Goal: Task Accomplishment & Management: Use online tool/utility

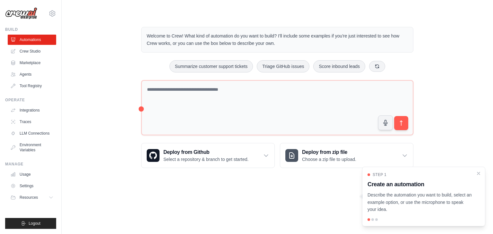
click at [481, 175] on div "Step 1 Create an automation Describe the automation you want to build, select a…" at bounding box center [423, 197] width 123 height 60
click at [479, 175] on icon "Close walkthrough" at bounding box center [479, 173] width 6 height 6
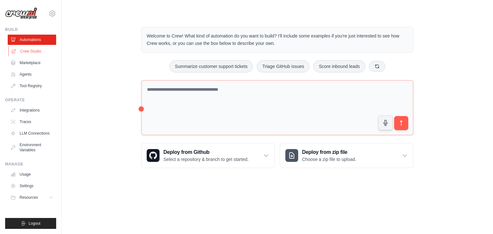
click at [27, 52] on link "Crew Studio" at bounding box center [32, 51] width 48 height 10
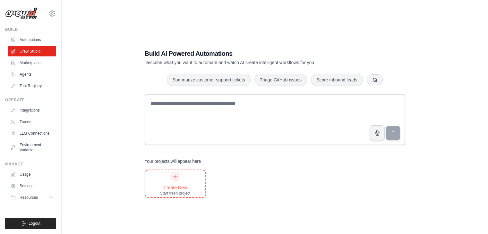
click at [181, 181] on div "Create New Start fresh project" at bounding box center [175, 184] width 30 height 24
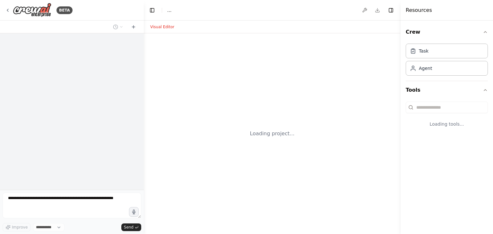
select select "****"
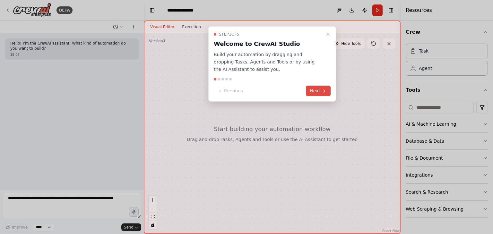
click at [319, 89] on button "Next" at bounding box center [318, 91] width 25 height 11
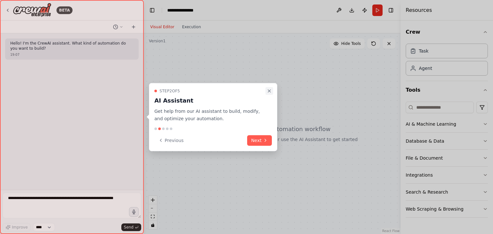
click at [270, 90] on icon "Close walkthrough" at bounding box center [269, 91] width 5 height 5
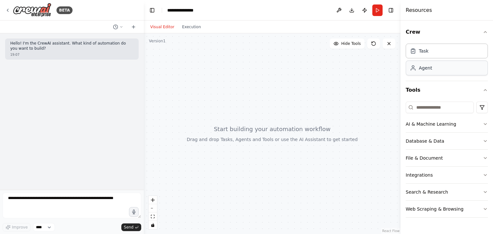
click at [435, 69] on div "Agent" at bounding box center [447, 68] width 82 height 15
click at [420, 70] on div "Agent" at bounding box center [425, 68] width 13 height 6
click at [132, 211] on icon "button" at bounding box center [133, 212] width 5 height 5
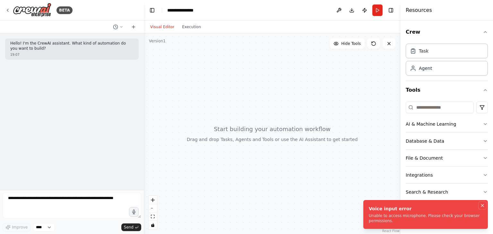
click at [484, 208] on icon "Notifications (F8)" at bounding box center [482, 205] width 5 height 5
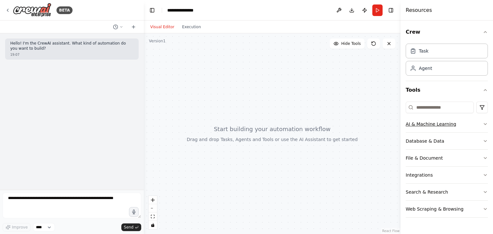
click at [460, 128] on button "AI & Machine Learning" at bounding box center [447, 124] width 82 height 17
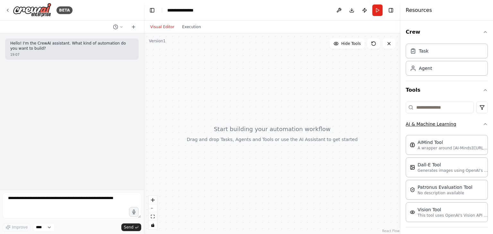
click at [460, 128] on button "AI & Machine Learning" at bounding box center [447, 124] width 82 height 17
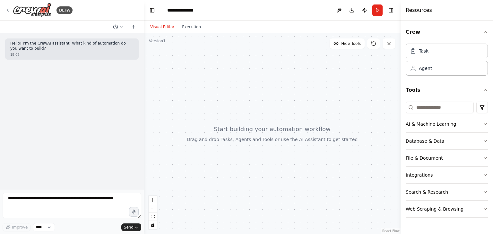
click at [455, 138] on button "Database & Data" at bounding box center [447, 141] width 82 height 17
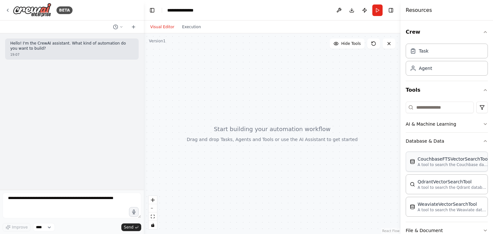
click at [438, 164] on p "A tool to search the Couchbase database for relevant information on internal do…" at bounding box center [452, 164] width 71 height 5
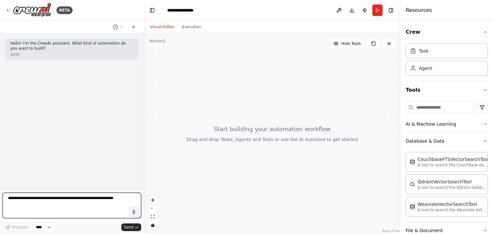
click at [76, 199] on textarea at bounding box center [72, 206] width 139 height 26
